Goal: Information Seeking & Learning: Learn about a topic

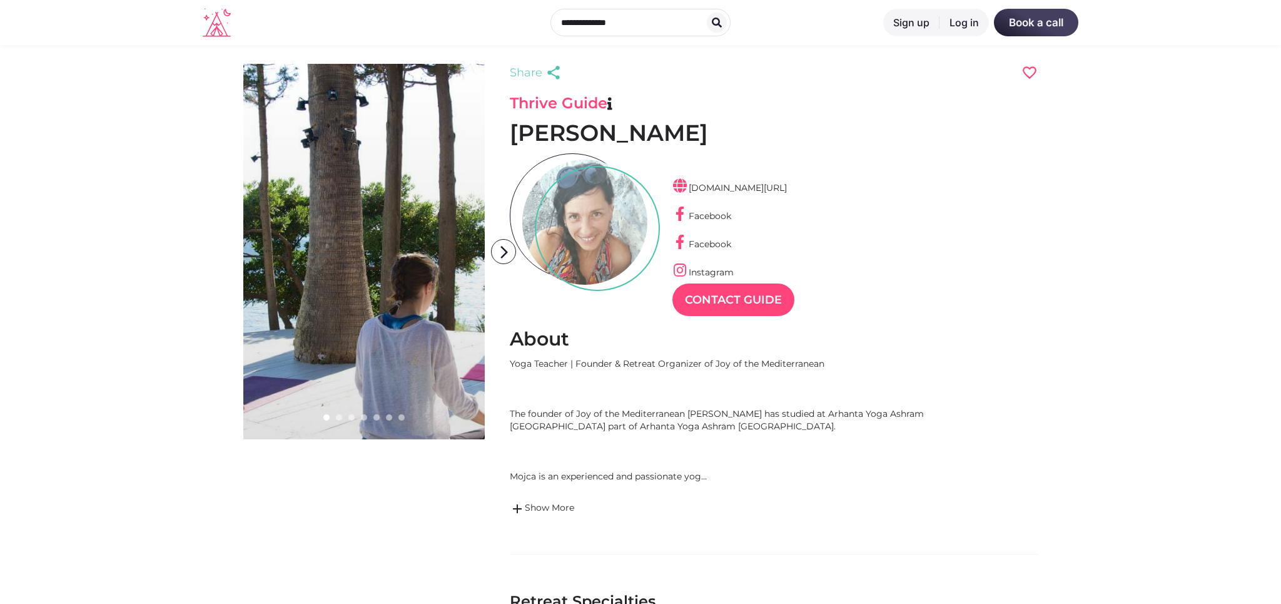
scroll to position [30, 54]
click at [212, 25] on icon at bounding box center [217, 22] width 28 height 29
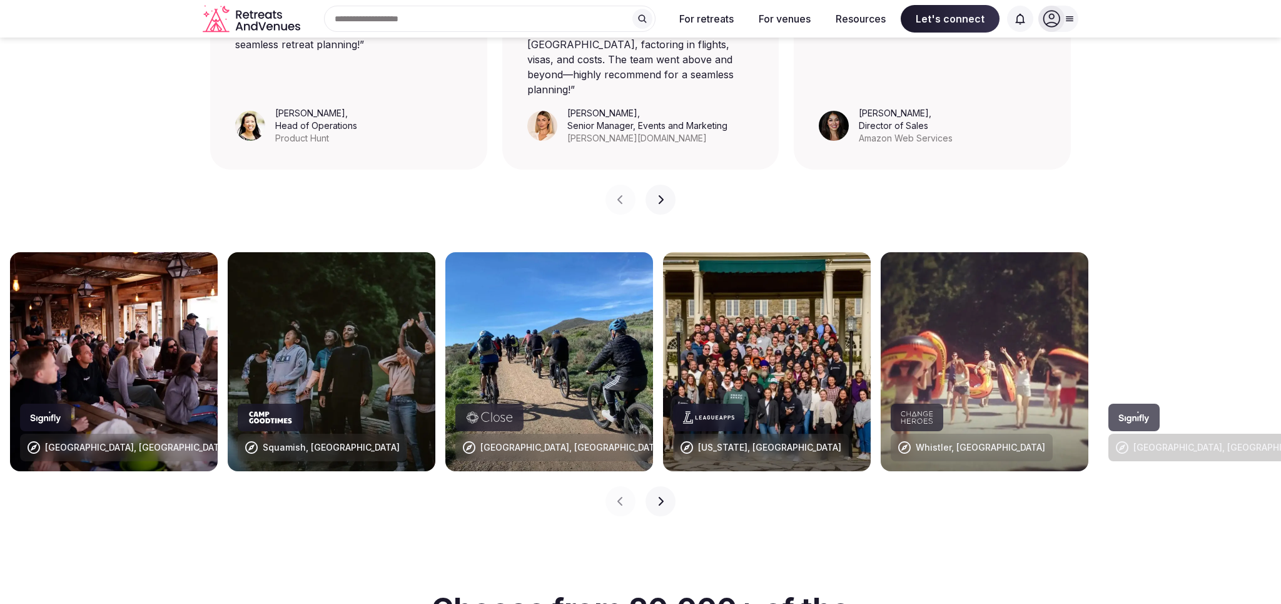
scroll to position [1228, 0]
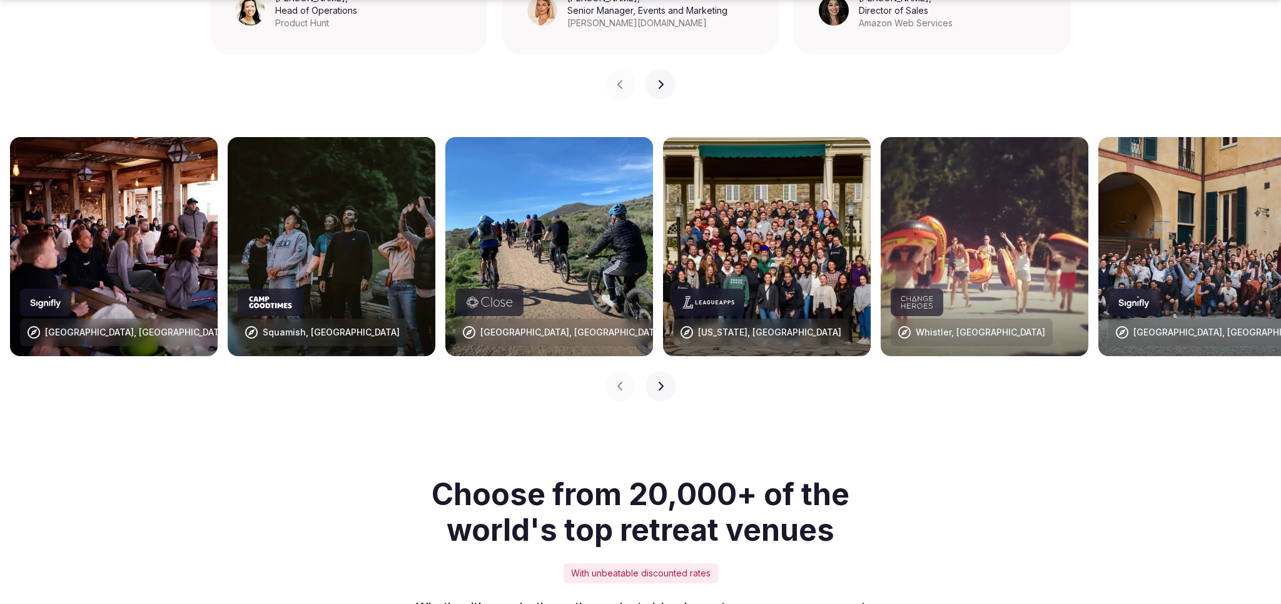
click at [945, 150] on img at bounding box center [985, 246] width 208 height 219
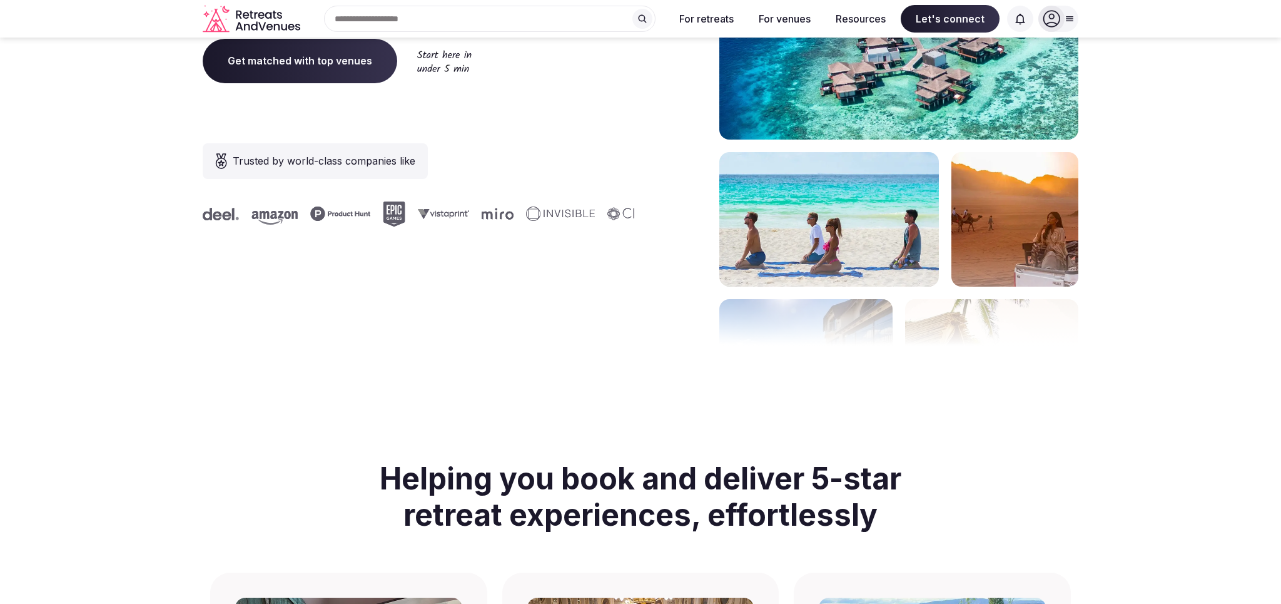
scroll to position [0, 0]
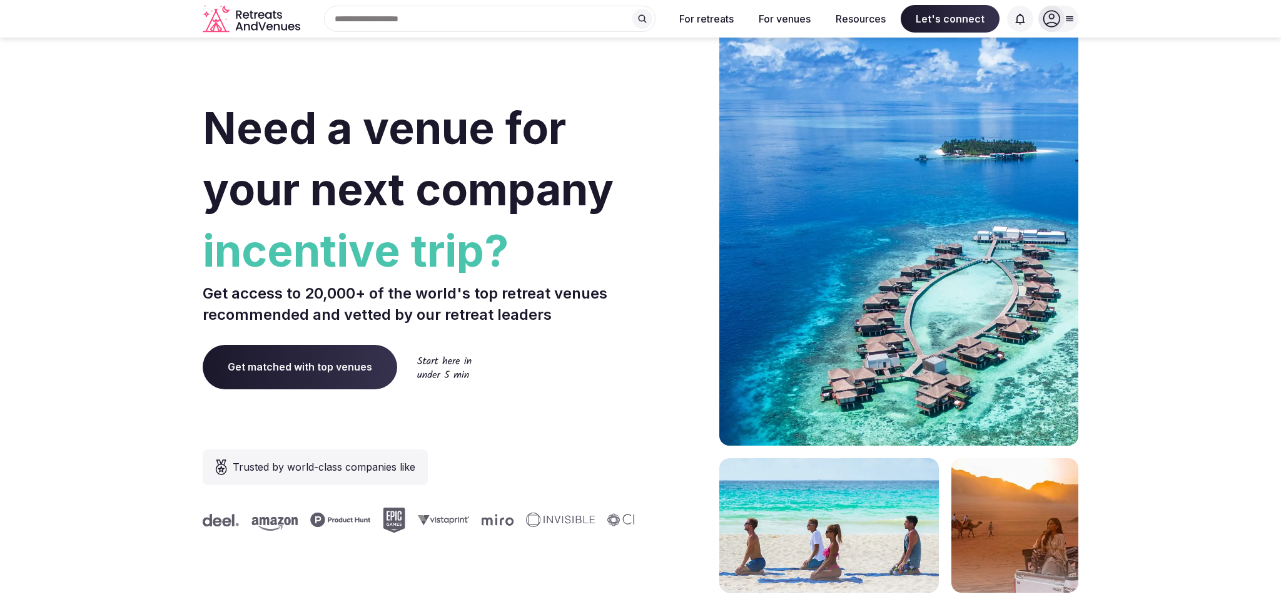
click at [1069, 16] on icon at bounding box center [1070, 19] width 10 height 10
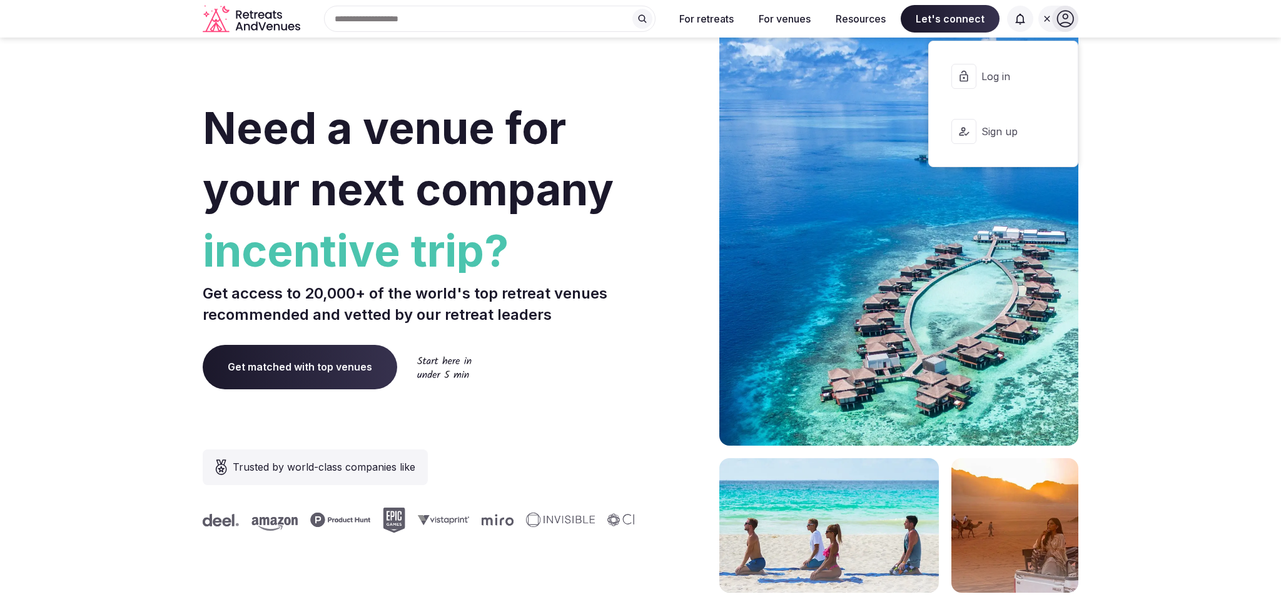
click at [1069, 16] on icon at bounding box center [1066, 19] width 18 height 18
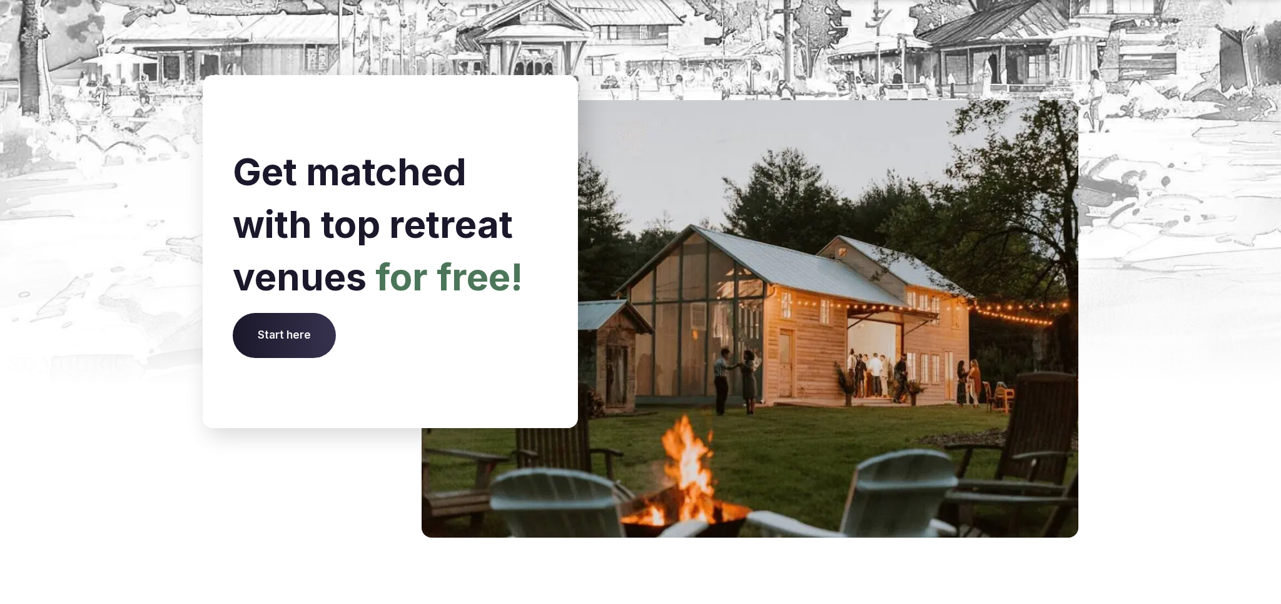
scroll to position [5157, 0]
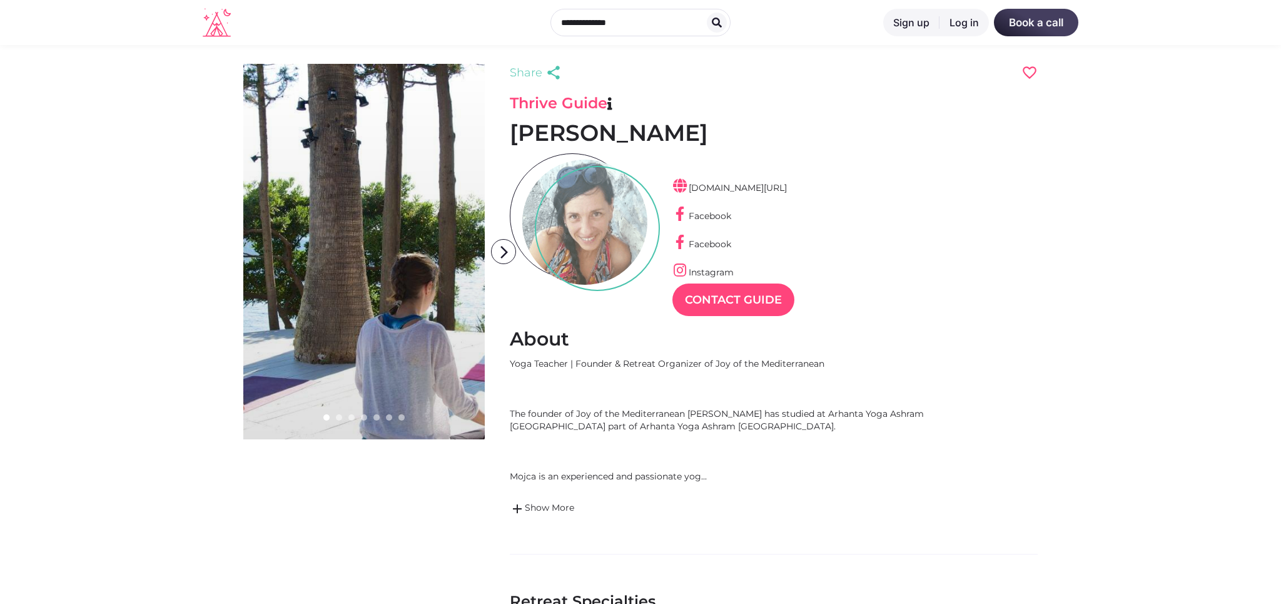
scroll to position [30, 54]
click at [881, 121] on h1 "[PERSON_NAME]" at bounding box center [774, 133] width 528 height 28
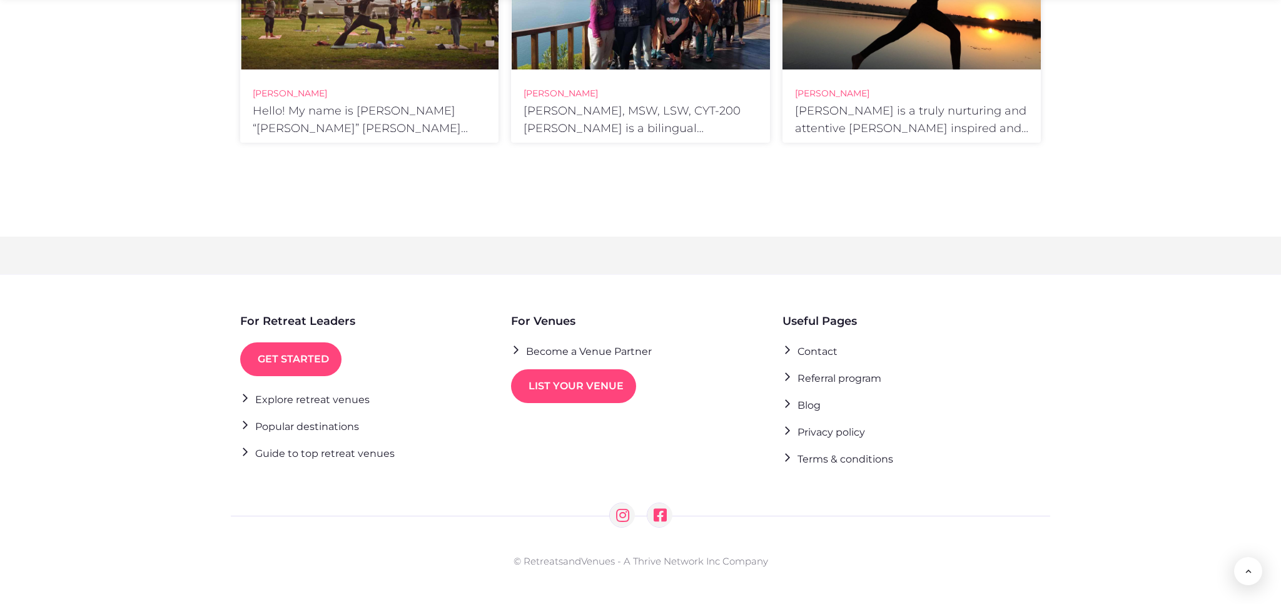
scroll to position [677, 0]
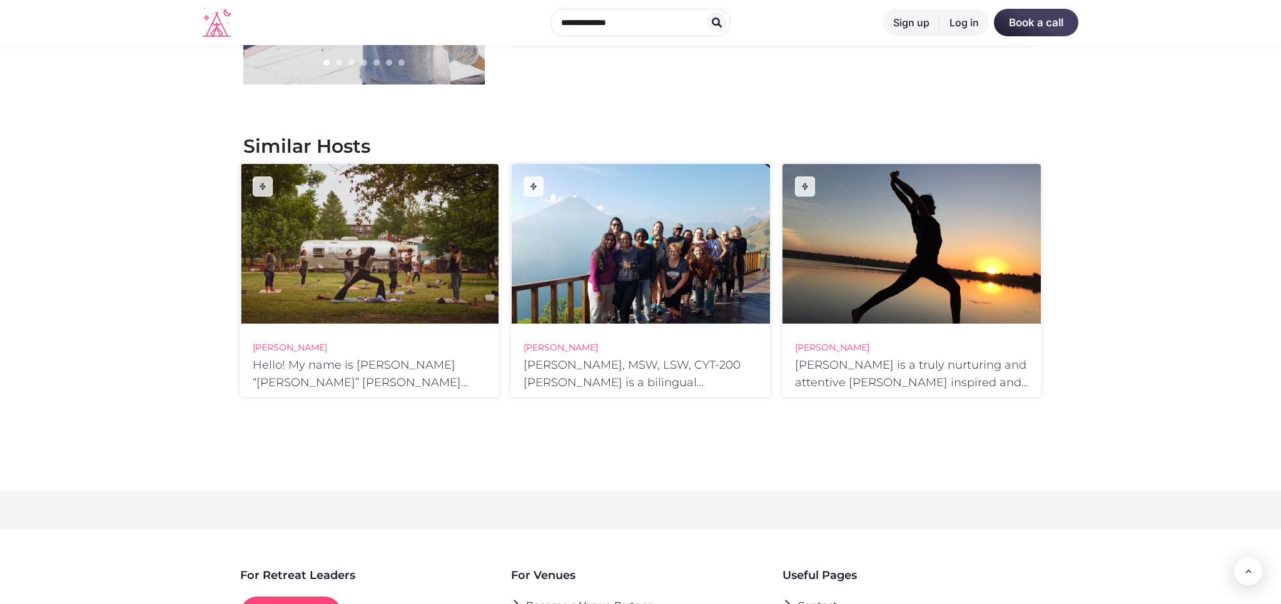
scroll to position [30, 54]
click at [257, 277] on div at bounding box center [370, 244] width 258 height 160
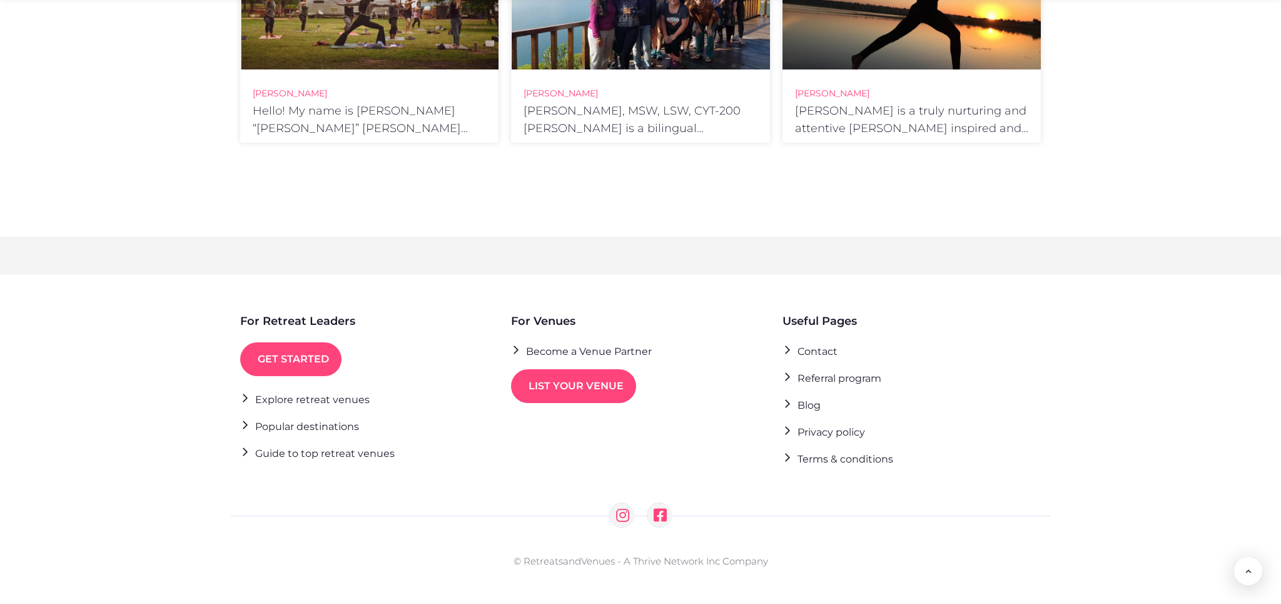
scroll to position [0, 0]
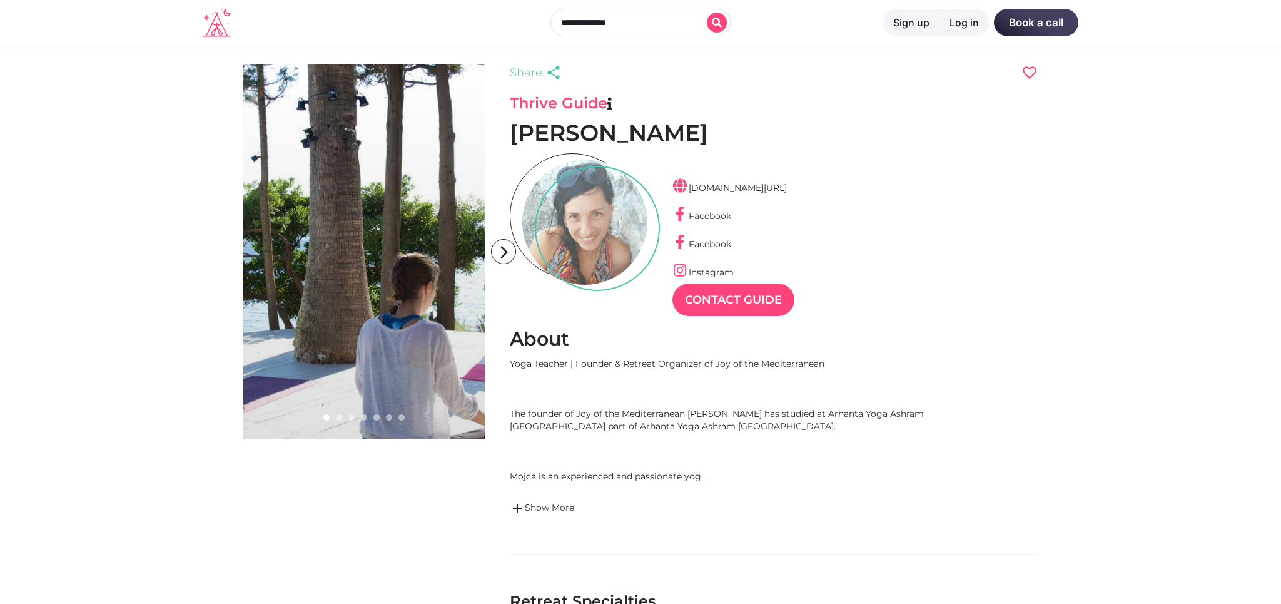
click at [659, 30] on input "text" at bounding box center [641, 23] width 180 height 28
click at [956, 102] on h3 "Thrive Guide" at bounding box center [774, 103] width 528 height 19
click at [208, 30] on icon at bounding box center [217, 24] width 28 height 25
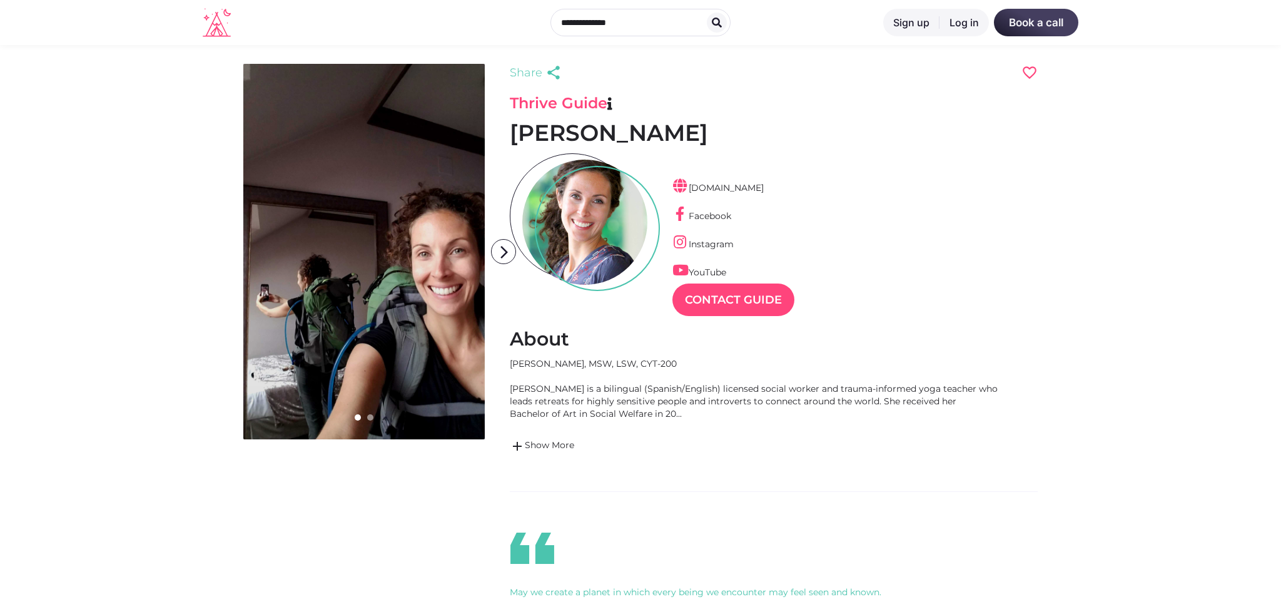
scroll to position [30, 54]
click at [758, 189] on link "www.MelissaNoelRenzi.com" at bounding box center [718, 187] width 91 height 11
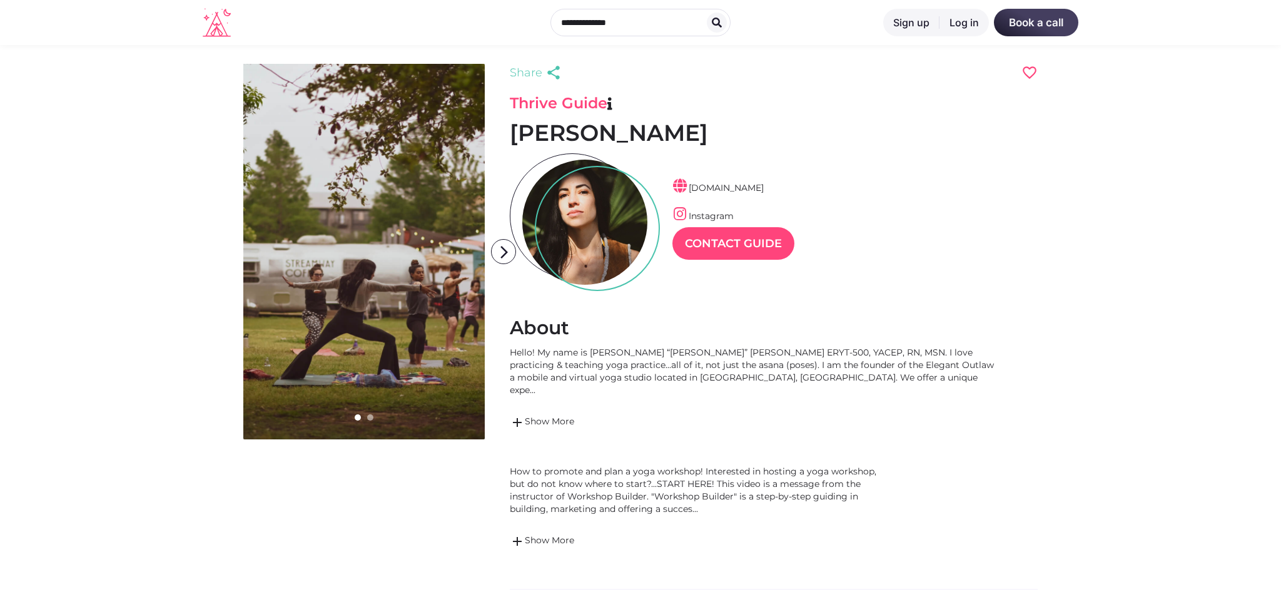
scroll to position [30, 54]
click at [749, 187] on link "[DOMAIN_NAME]" at bounding box center [718, 187] width 91 height 11
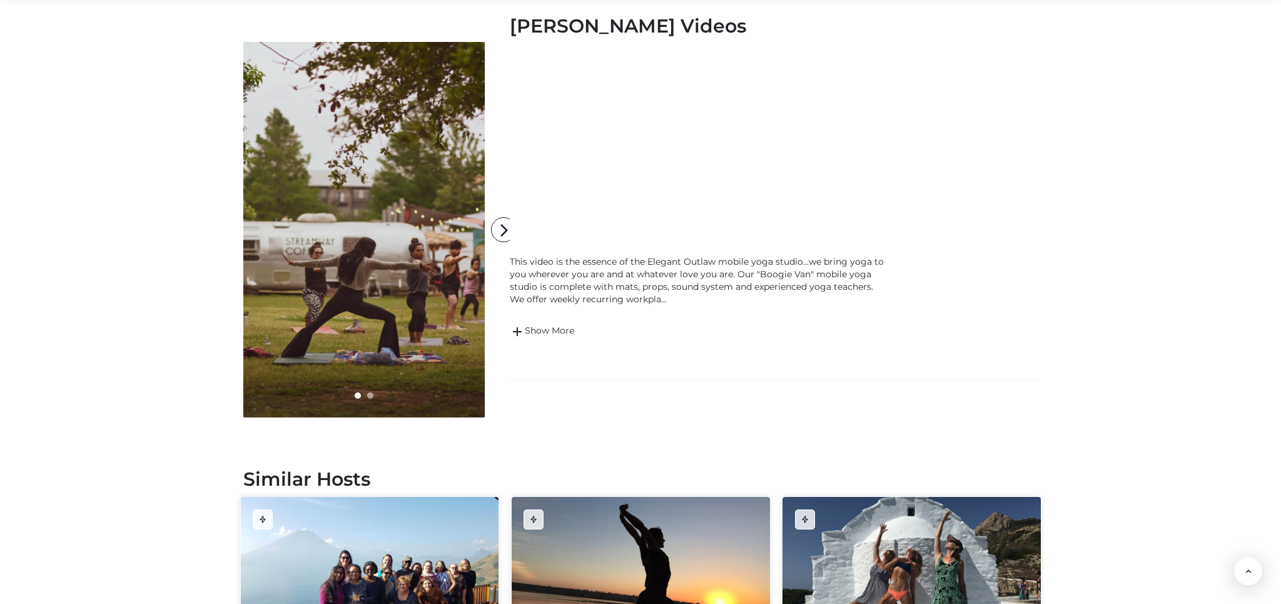
scroll to position [2097, 0]
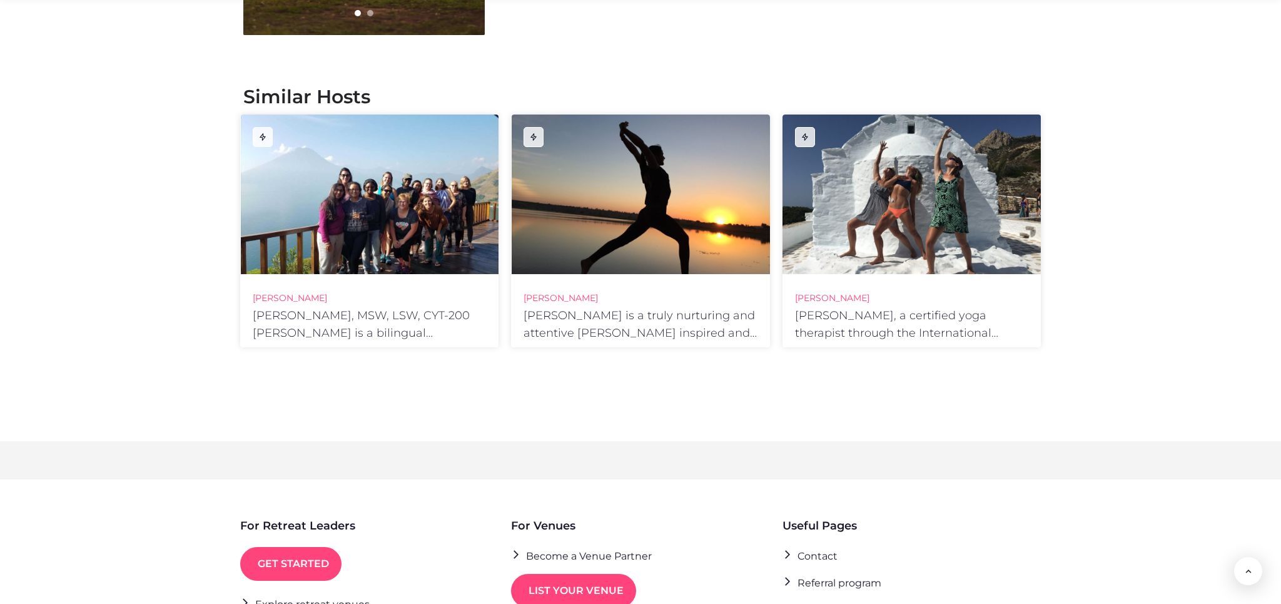
click at [1000, 191] on div at bounding box center [912, 194] width 258 height 160
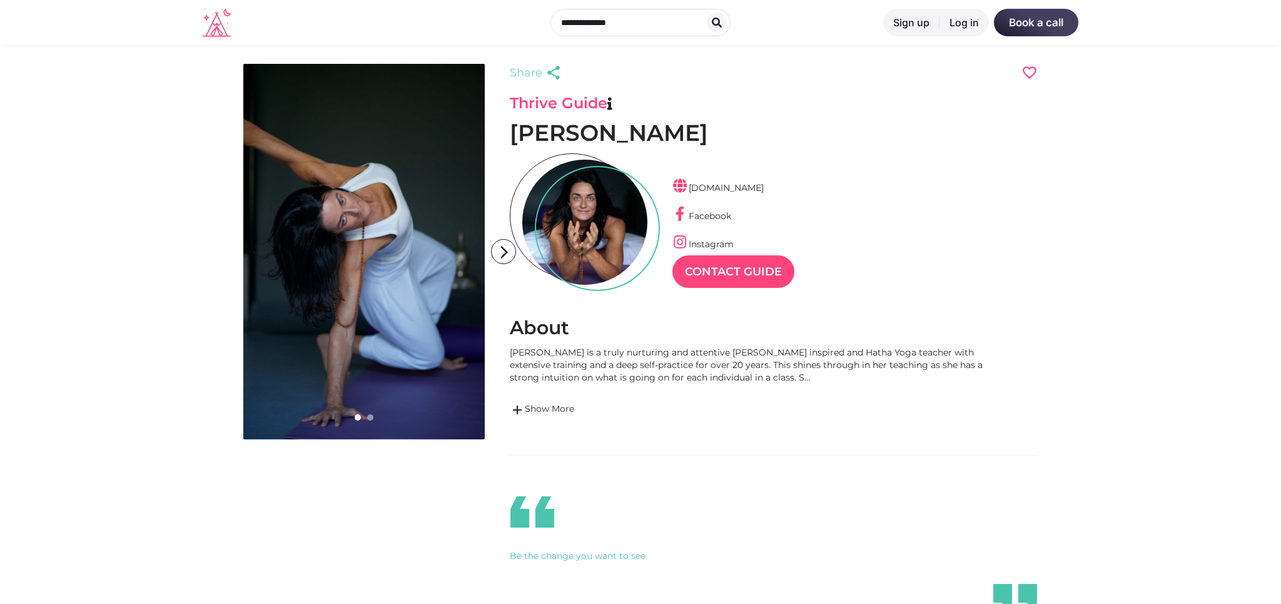
scroll to position [30, 54]
click at [760, 187] on link "www.yogaroma.co.uk" at bounding box center [718, 187] width 91 height 11
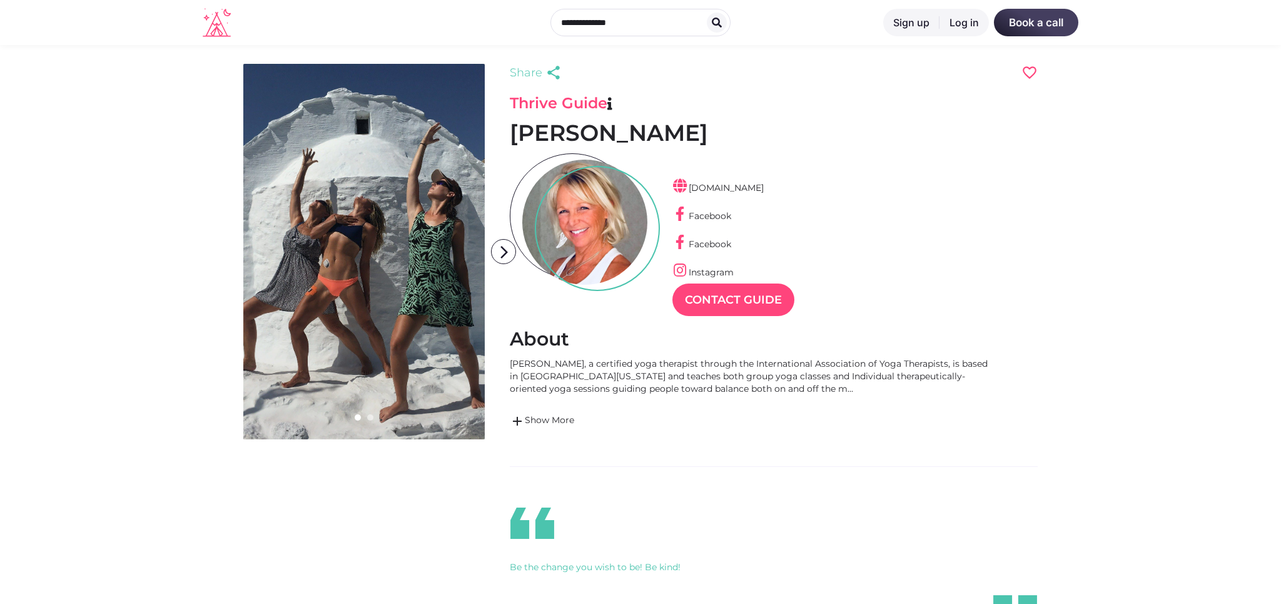
scroll to position [30, 54]
click at [730, 191] on link "[DOMAIN_NAME]" at bounding box center [718, 187] width 91 height 11
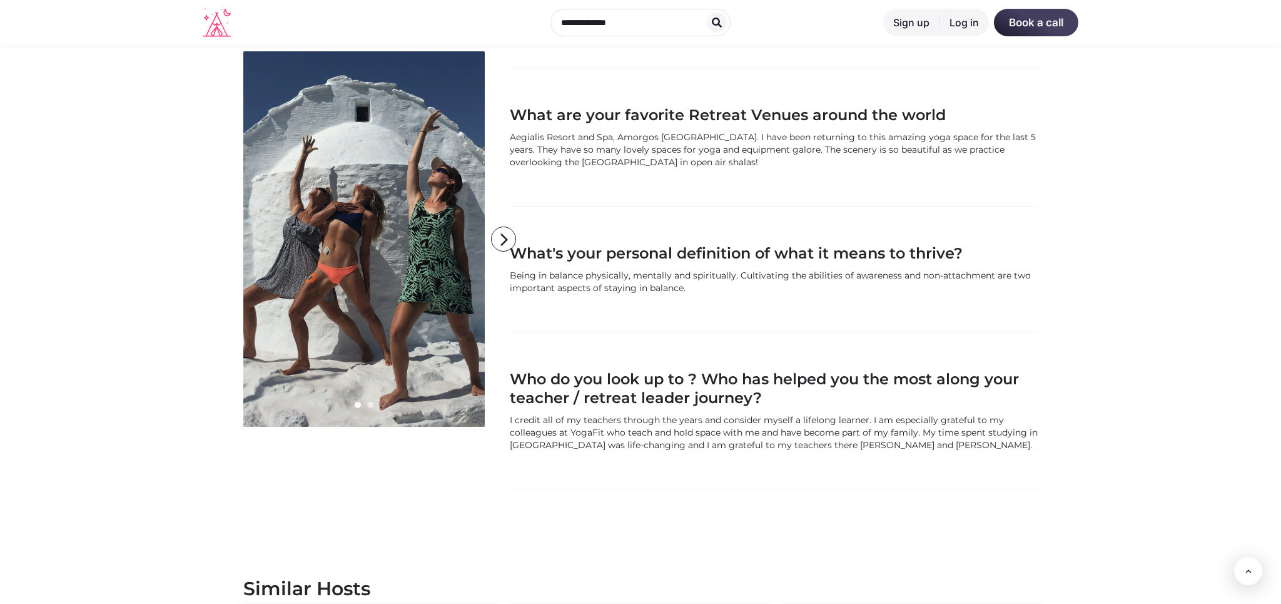
scroll to position [1767, 0]
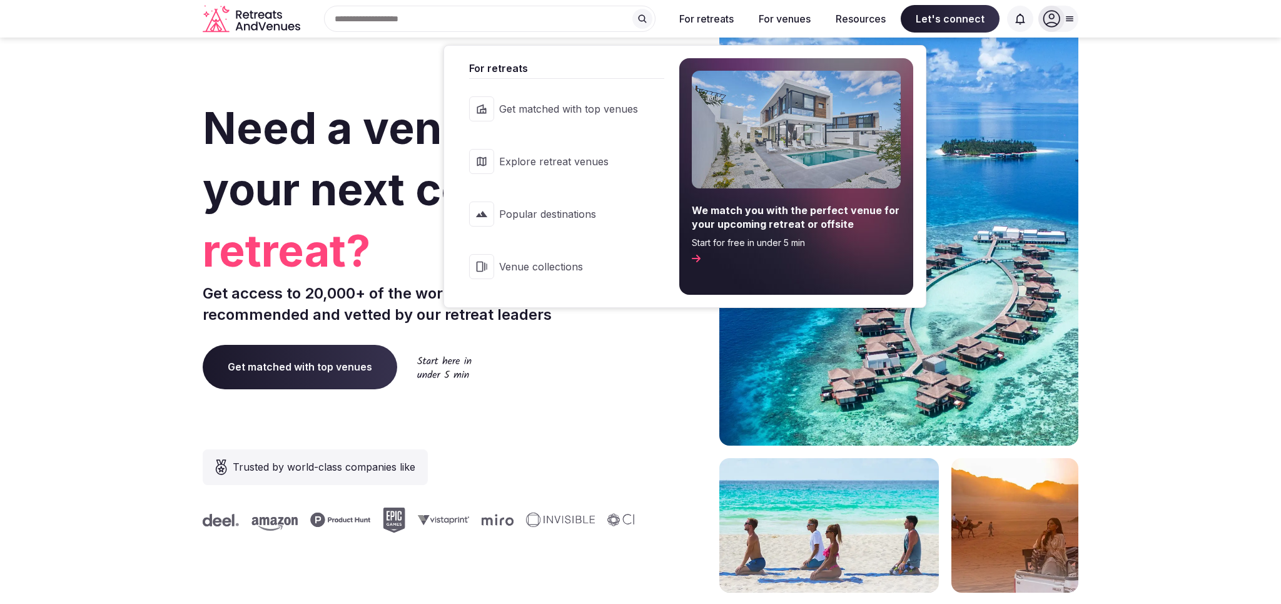
click at [572, 114] on span "Get matched with top venues" at bounding box center [568, 109] width 139 height 14
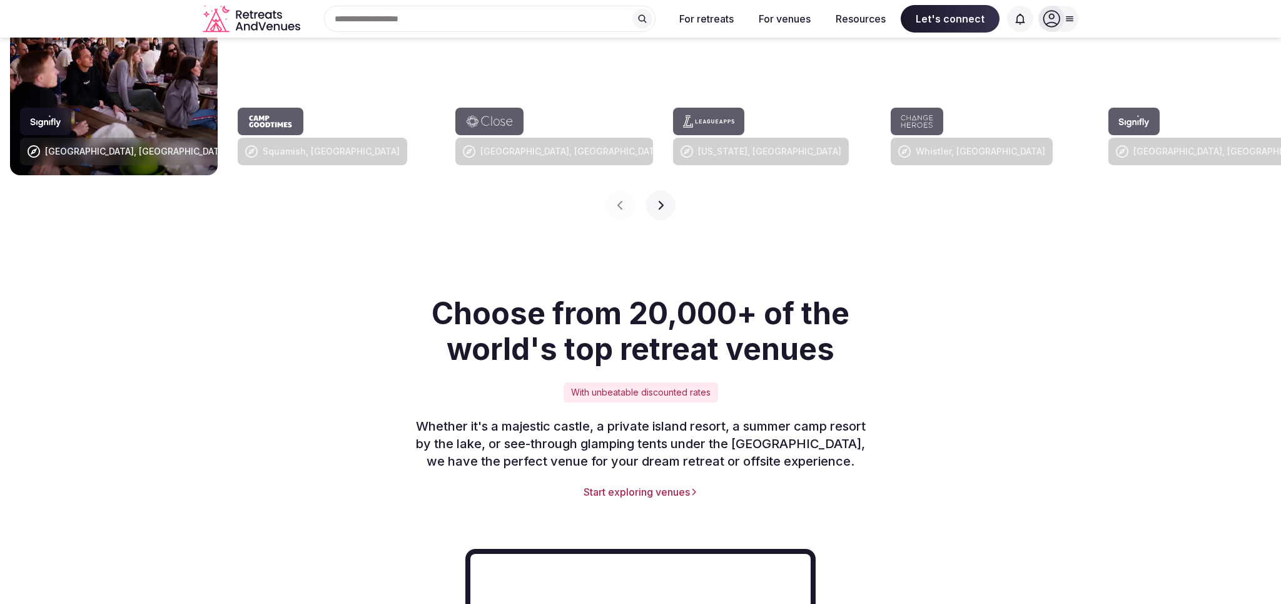
scroll to position [1348, 0]
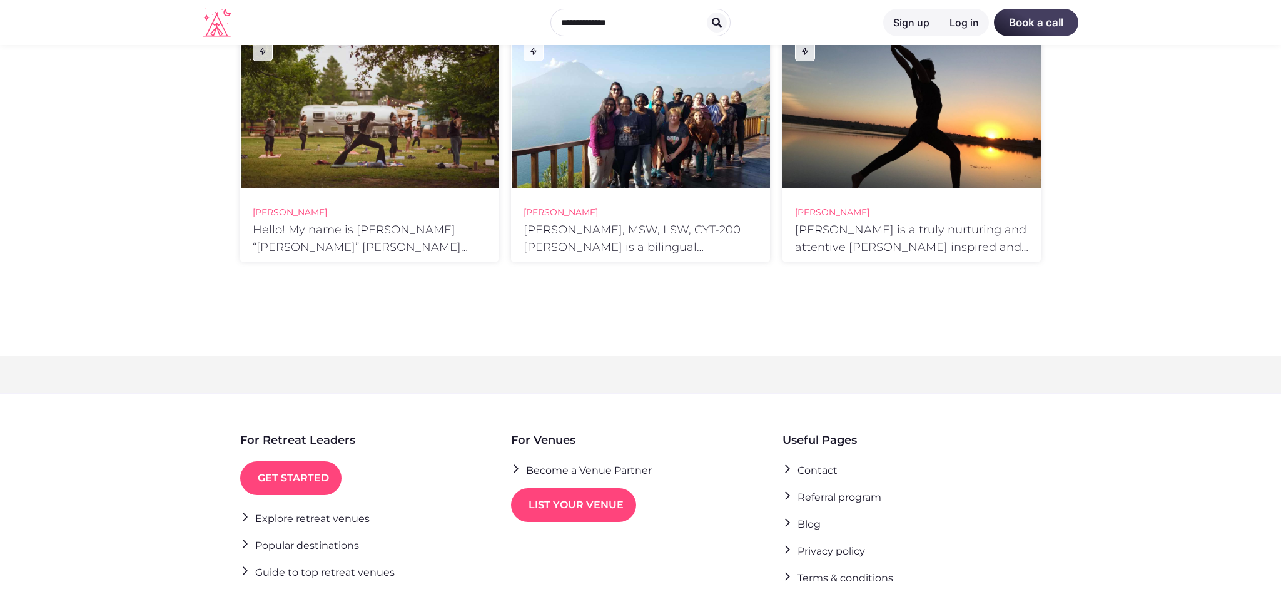
scroll to position [931, 0]
